Goal: Task Accomplishment & Management: Use online tool/utility

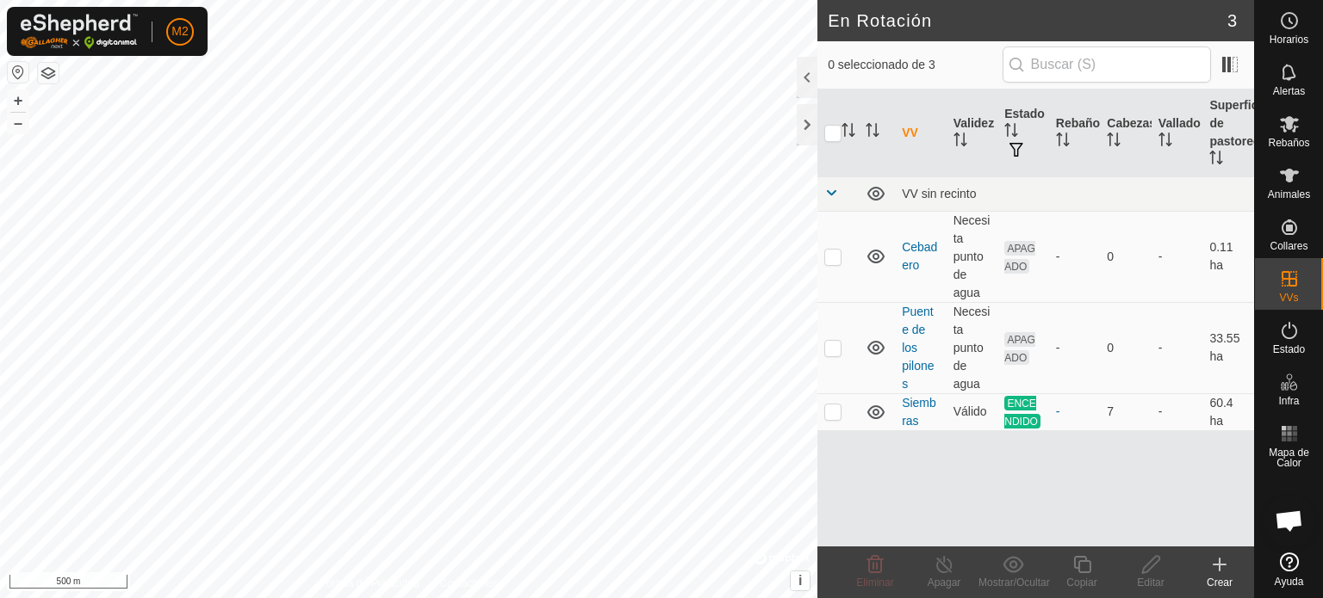
scroll to position [1667, 0]
click at [1279, 172] on icon at bounding box center [1289, 175] width 21 height 21
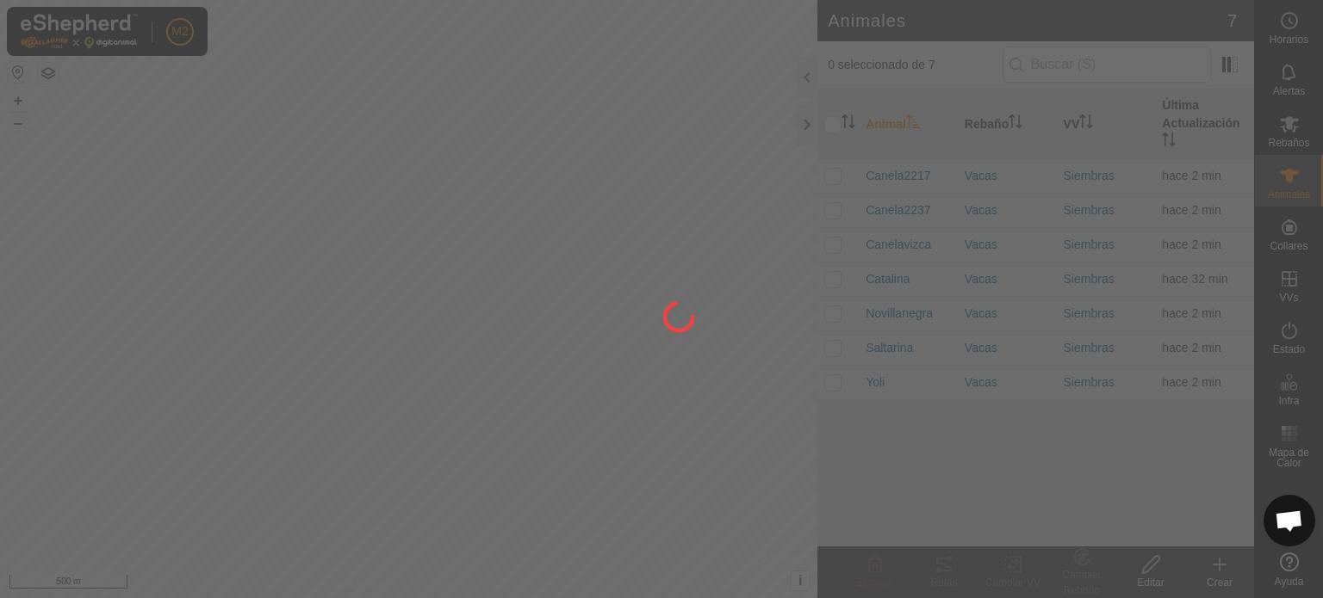
click at [1279, 172] on div at bounding box center [661, 299] width 1323 height 598
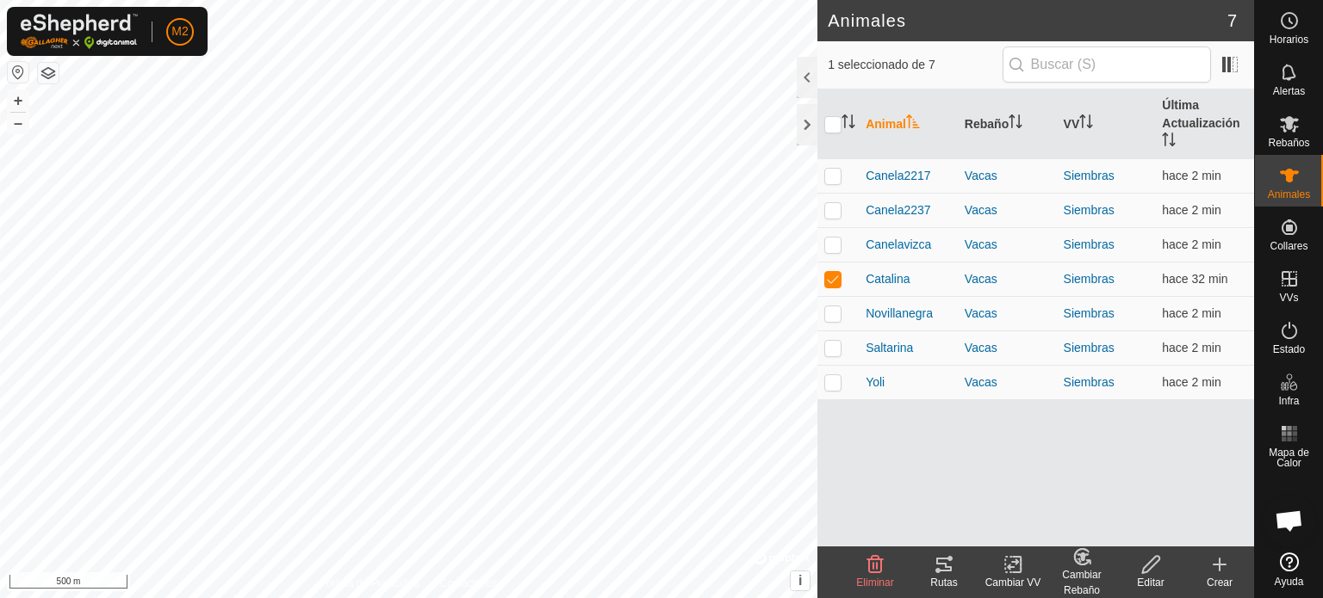
click at [944, 573] on icon at bounding box center [943, 565] width 21 height 21
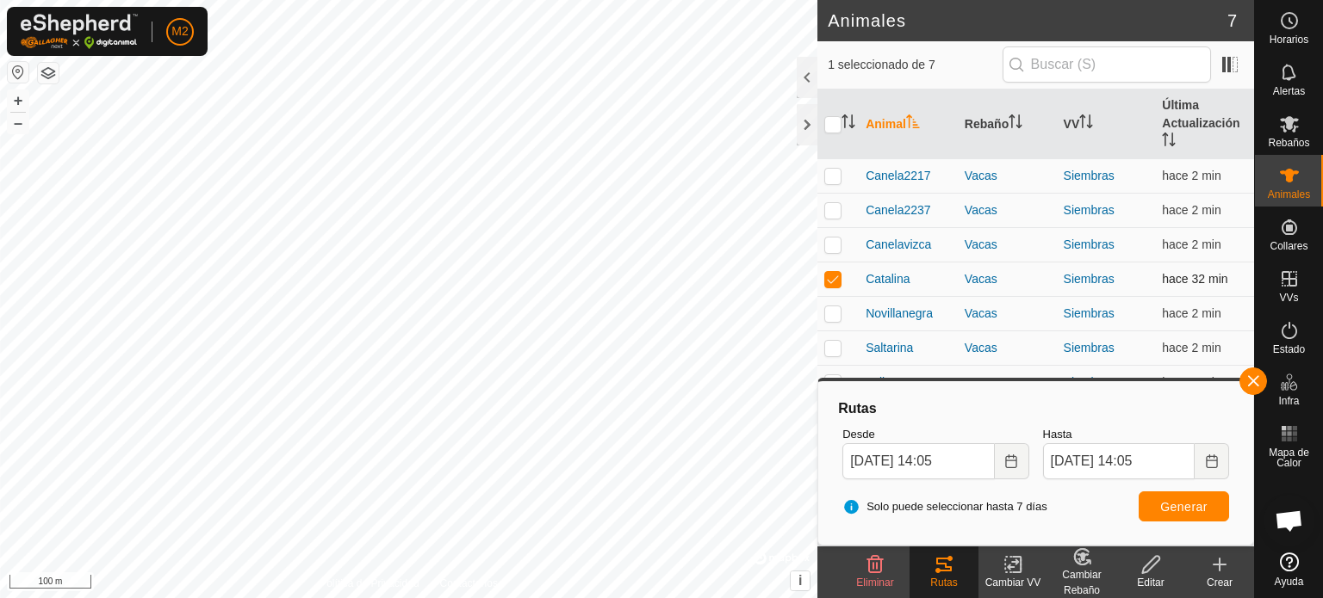
click at [833, 284] on p-checkbox at bounding box center [832, 279] width 17 height 14
checkbox input "false"
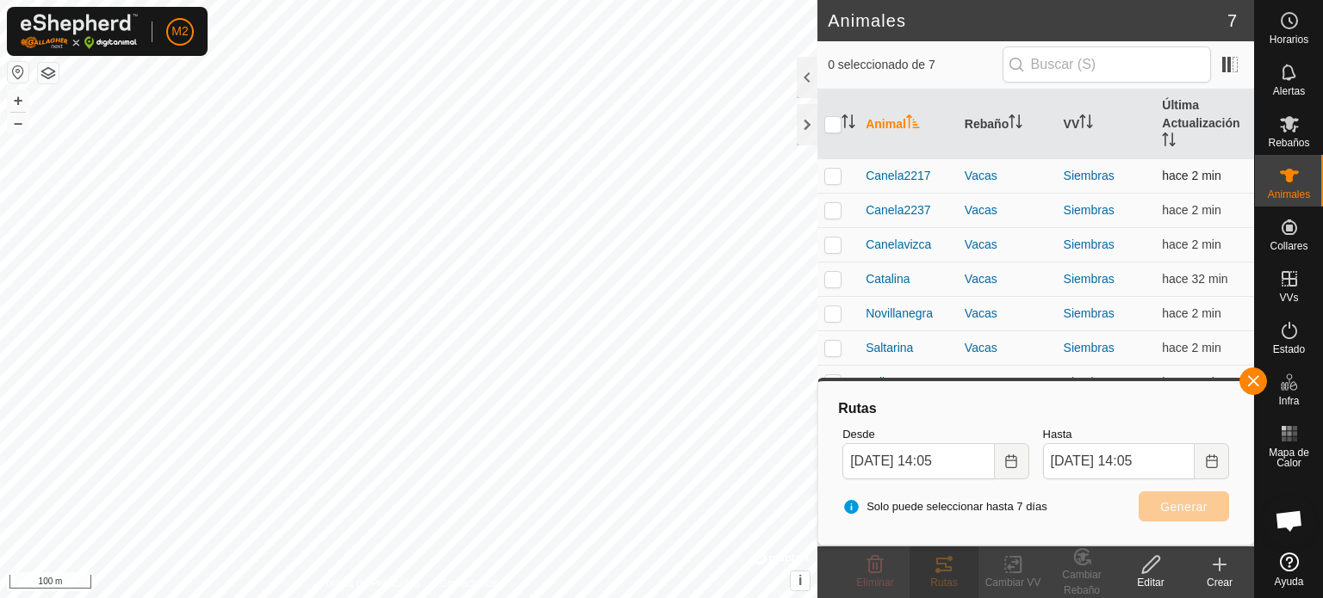
click at [828, 178] on p-checkbox at bounding box center [832, 176] width 17 height 14
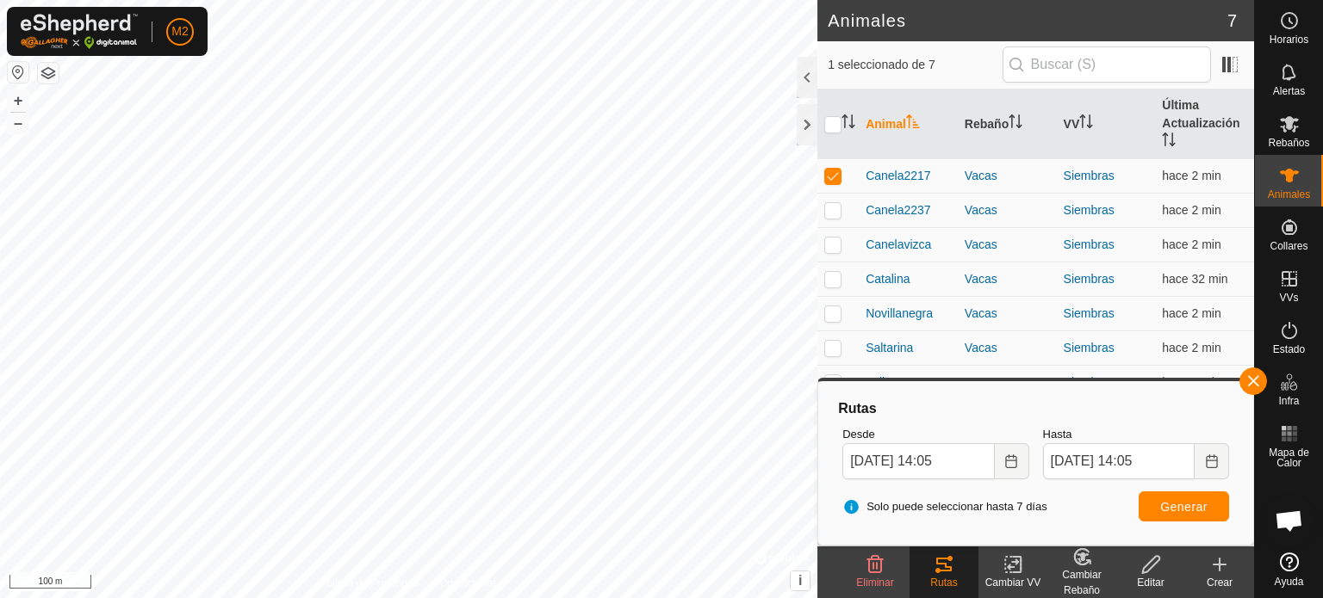
click at [944, 552] on div "Rutas" at bounding box center [943, 573] width 69 height 52
click at [1161, 497] on button "Generar" at bounding box center [1183, 507] width 90 height 30
click at [833, 169] on p-checkbox at bounding box center [832, 176] width 17 height 14
checkbox input "false"
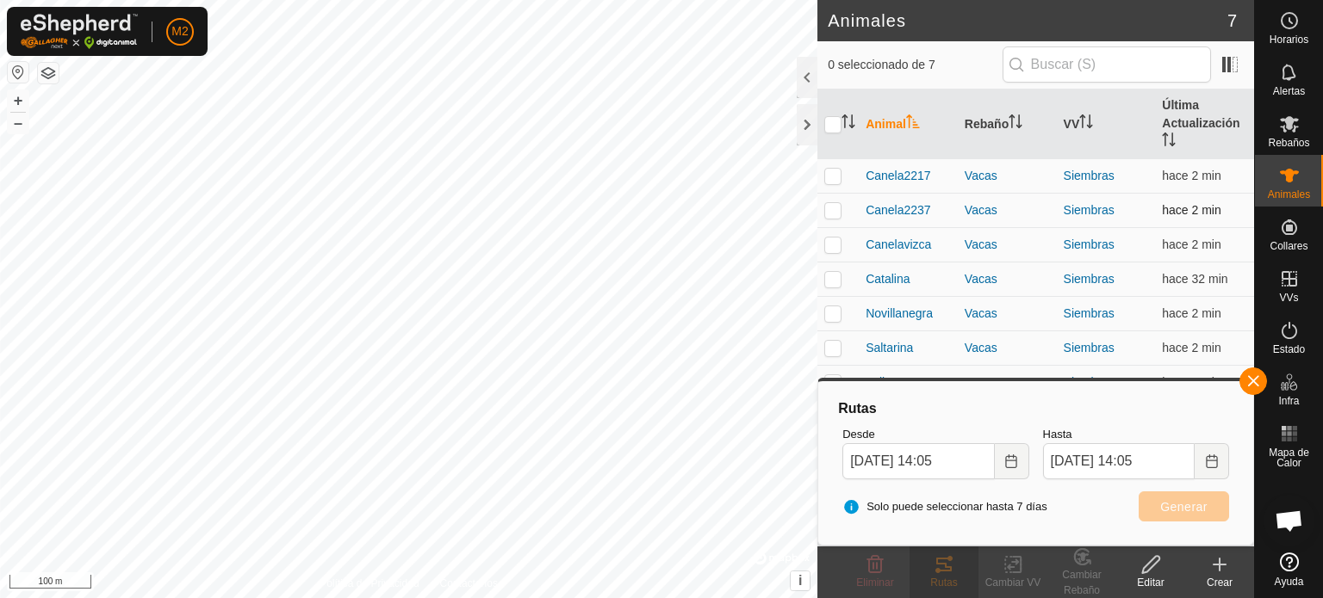
click at [832, 207] on p-checkbox at bounding box center [832, 210] width 17 height 14
checkbox input "true"
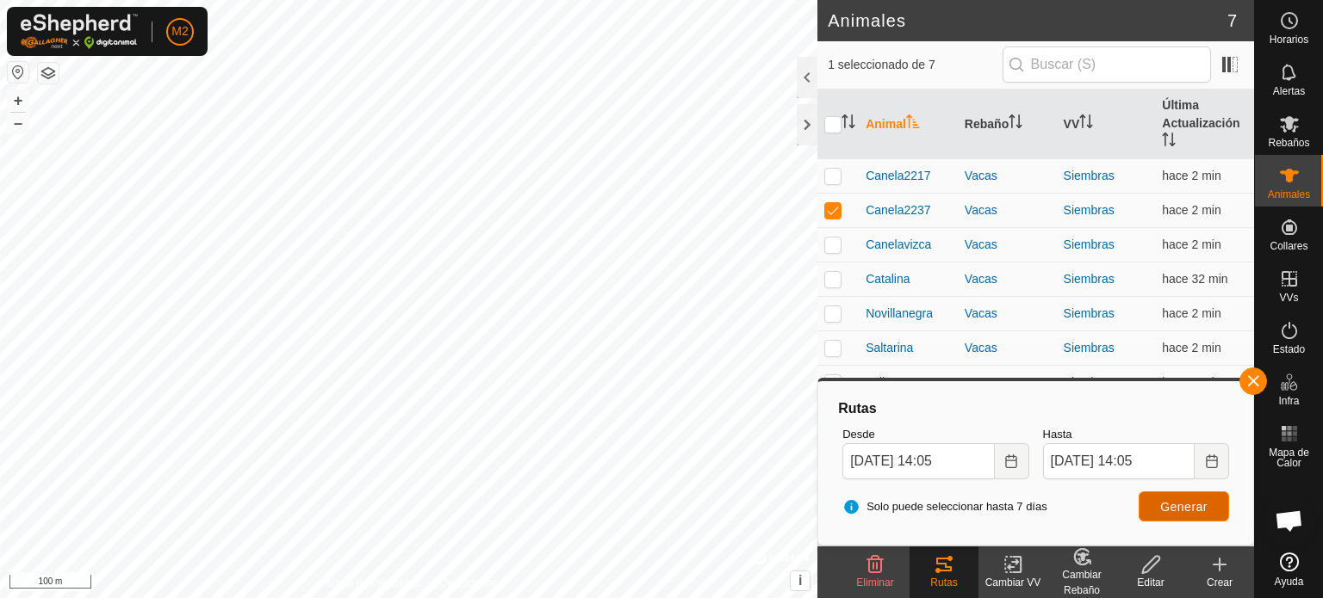
click at [1175, 506] on span "Generar" at bounding box center [1183, 507] width 47 height 14
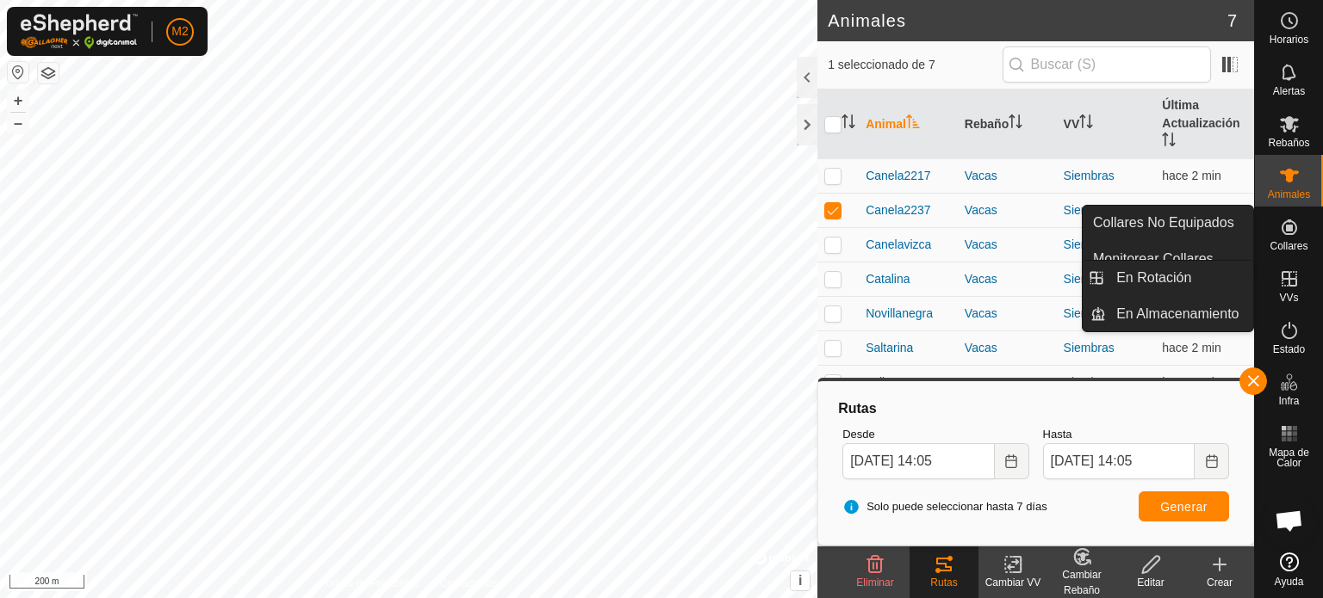
click at [1306, 287] on div "VVs" at bounding box center [1289, 284] width 68 height 52
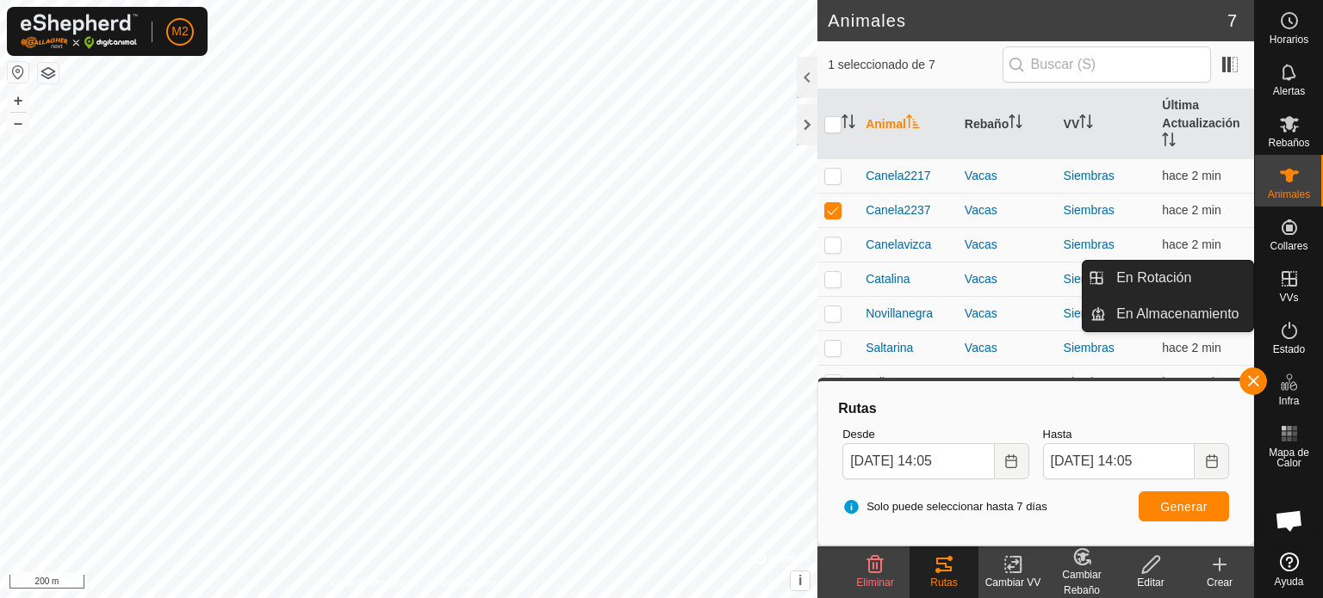
click at [1212, 272] on link "En Rotación" at bounding box center [1179, 278] width 147 height 34
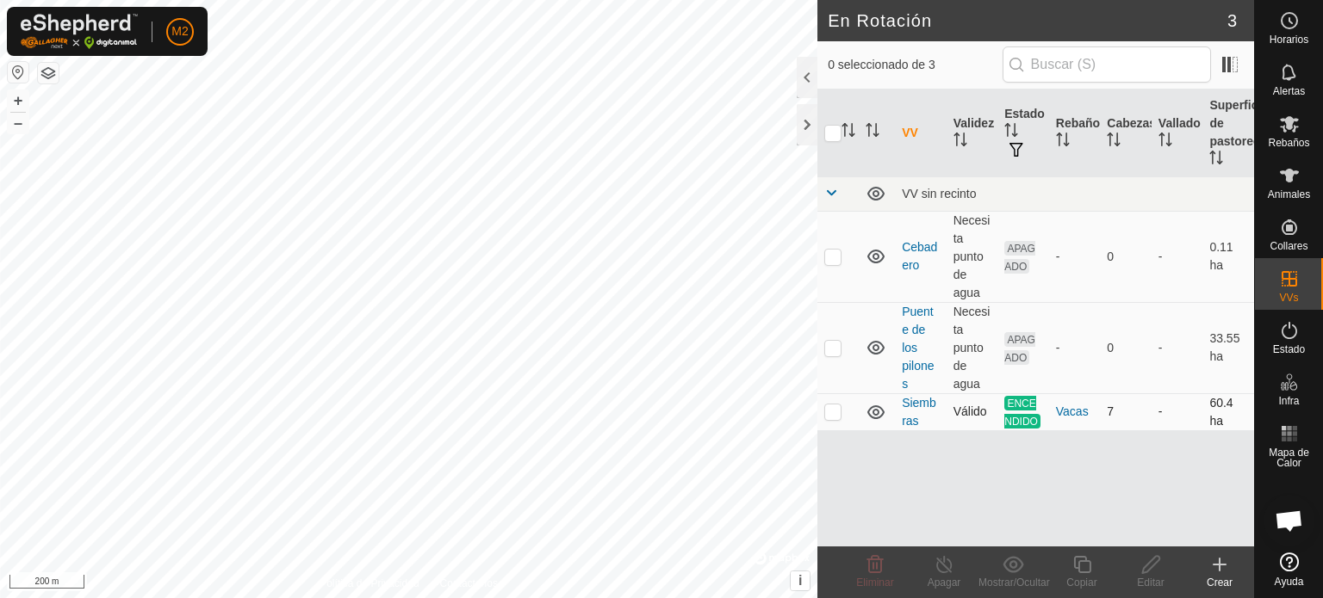
click at [847, 418] on td at bounding box center [837, 412] width 41 height 37
checkbox input "true"
click at [940, 571] on icon at bounding box center [944, 565] width 22 height 21
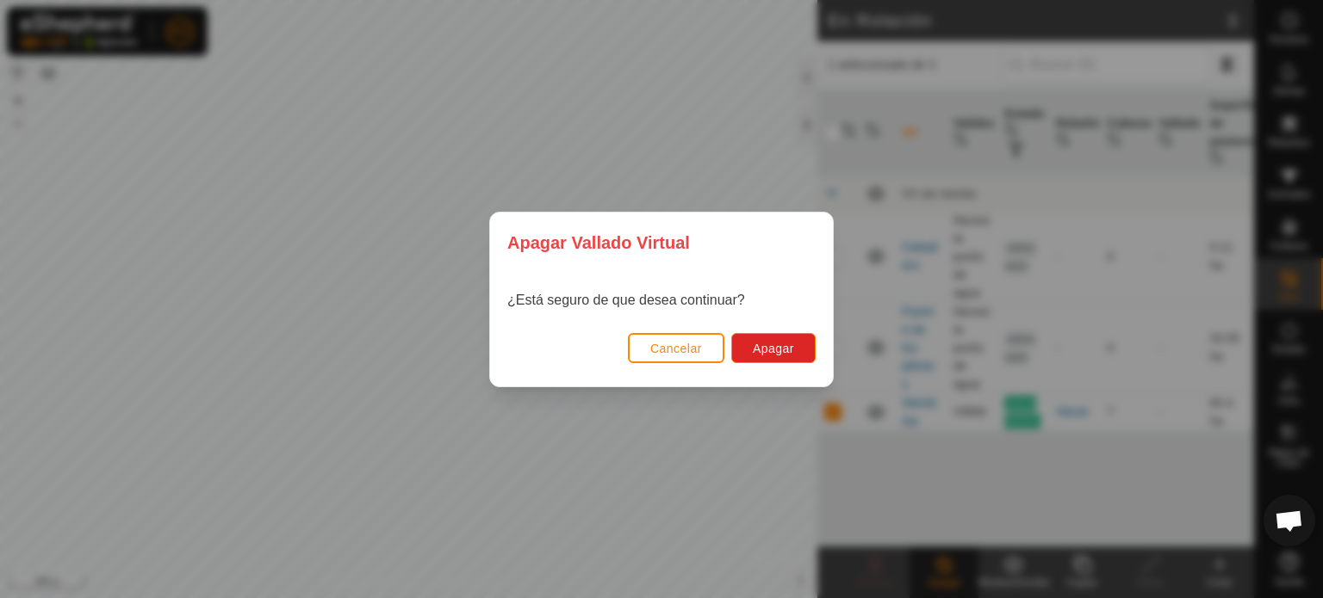
click at [660, 338] on button "Cancelar" at bounding box center [676, 348] width 96 height 30
